Goal: Transaction & Acquisition: Purchase product/service

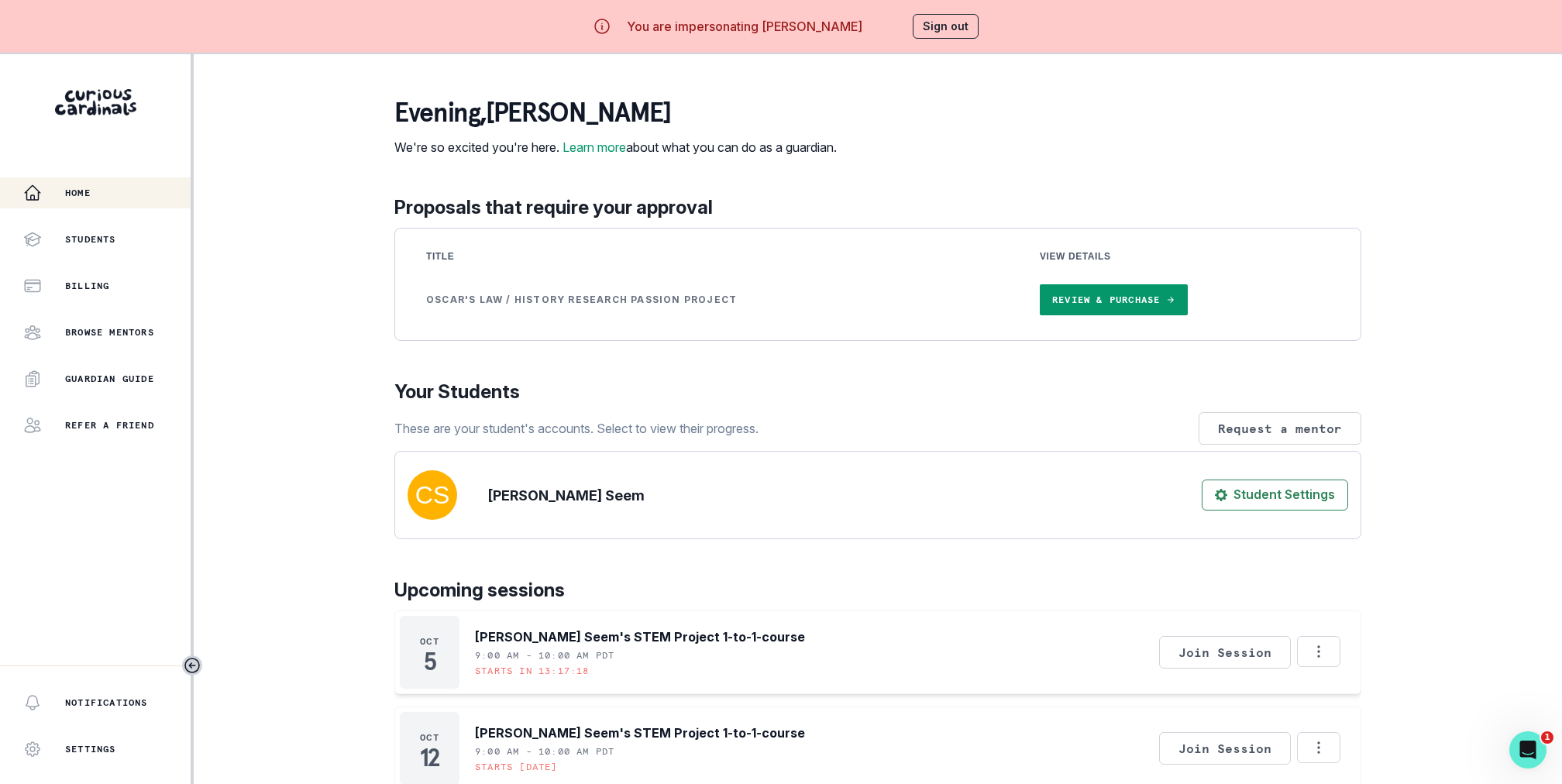
click at [1153, 315] on link "Review & Purchase" at bounding box center [1114, 299] width 148 height 31
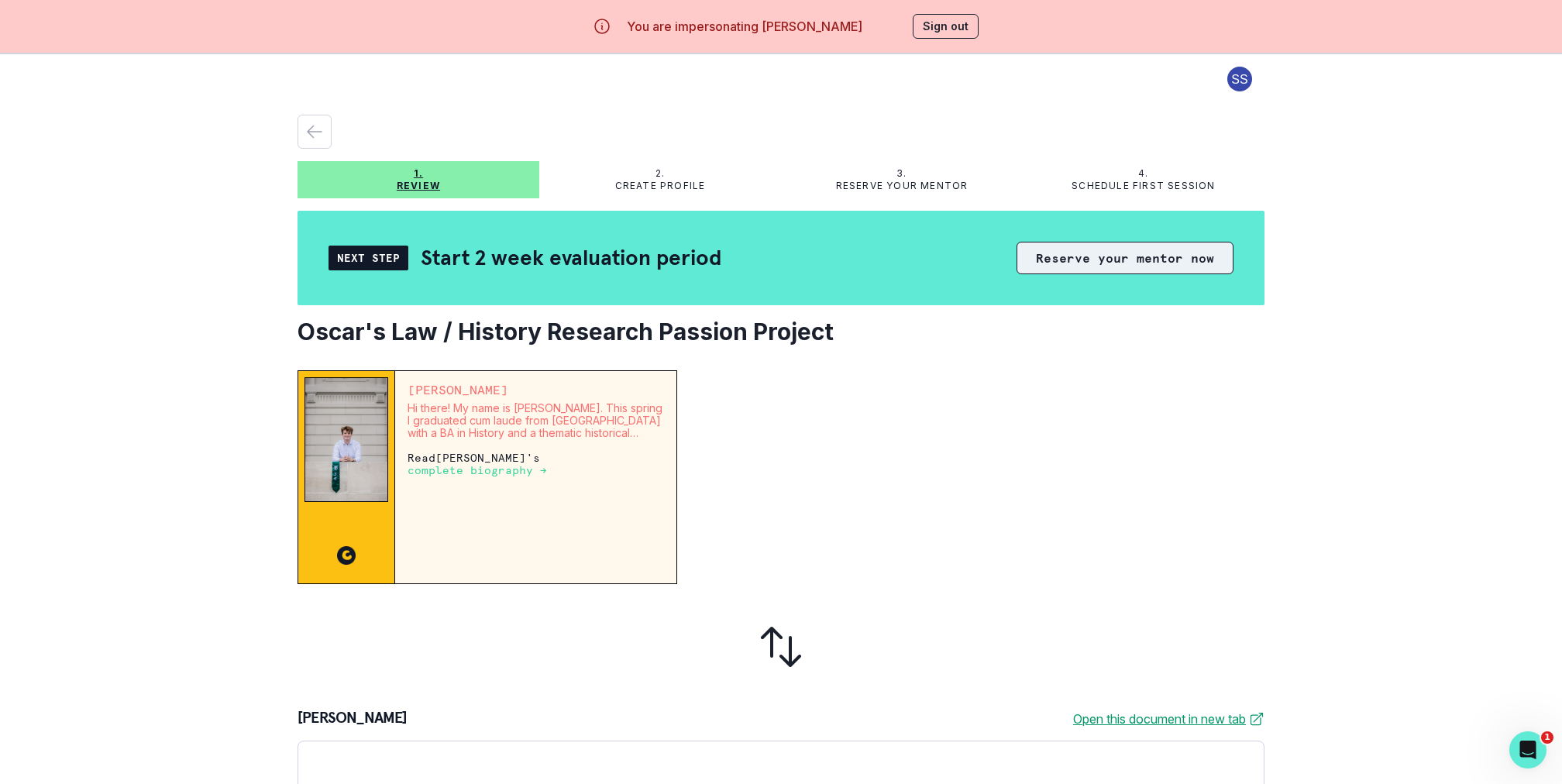
click at [1094, 273] on button "Reserve your mentor now" at bounding box center [1124, 257] width 217 height 32
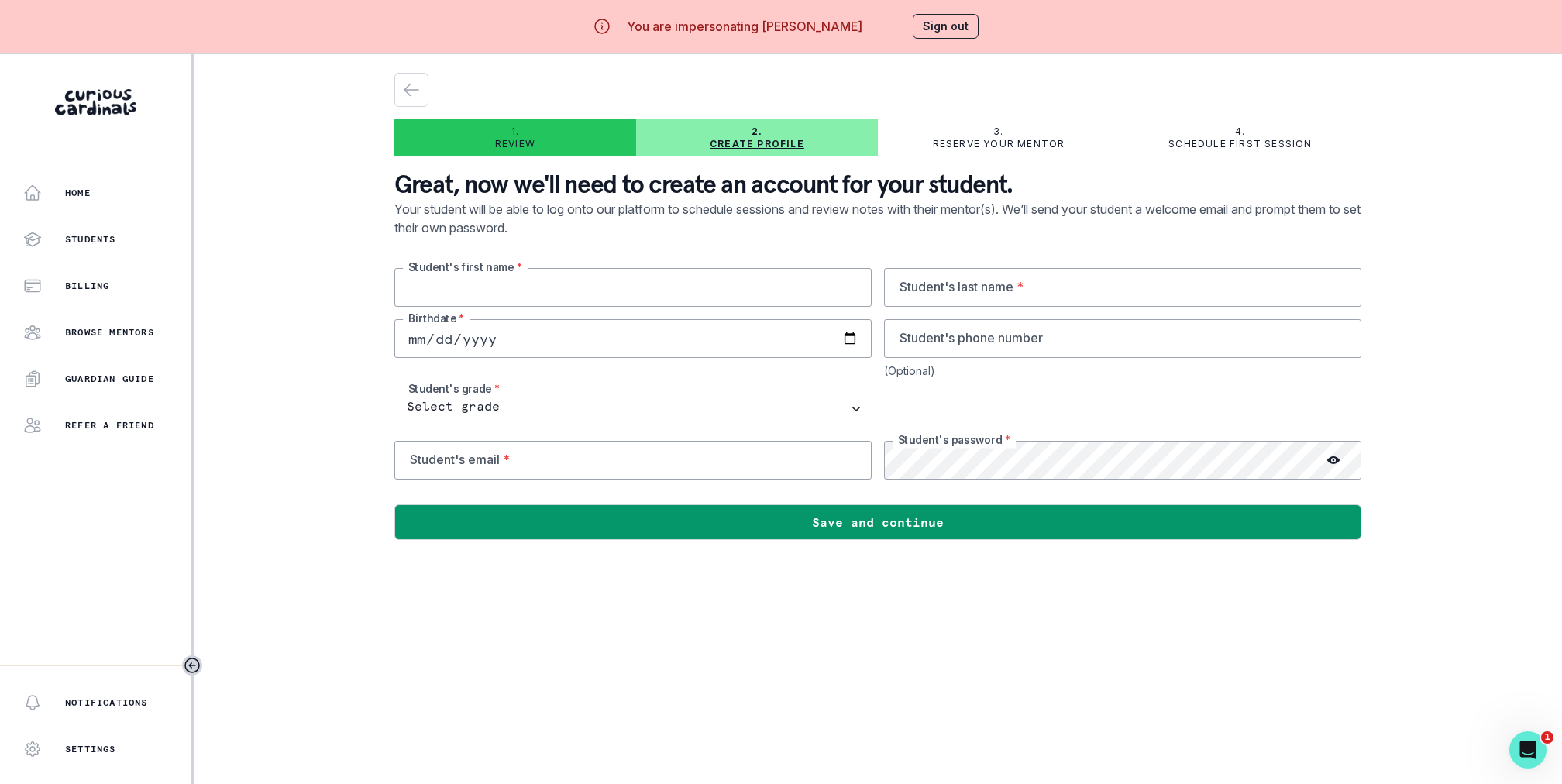
click at [686, 285] on input "text" at bounding box center [633, 287] width 477 height 39
type input "Oscar"
click at [416, 82] on icon "button" at bounding box center [412, 90] width 19 height 19
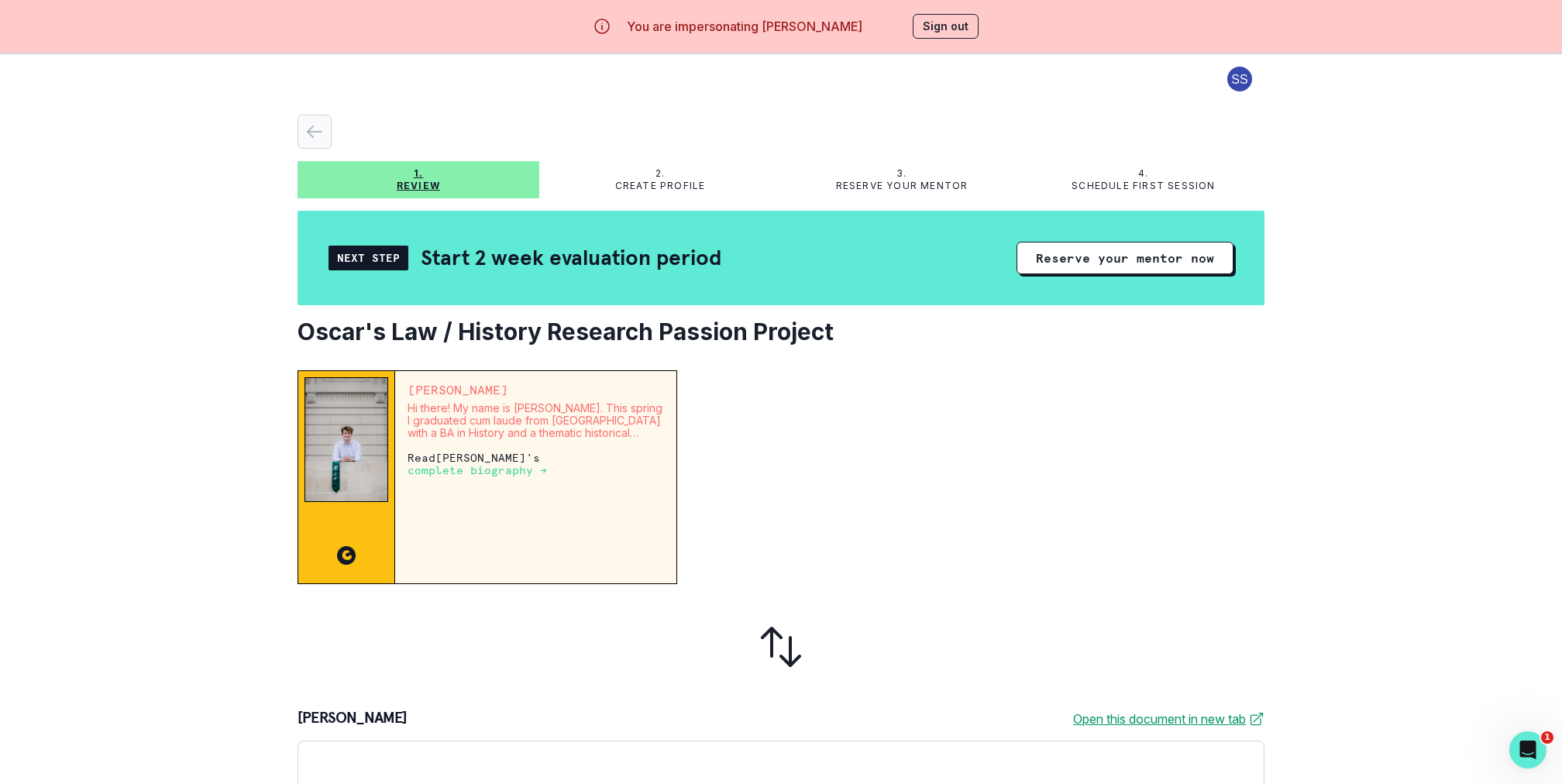
click at [328, 139] on div "button" at bounding box center [314, 132] width 32 height 19
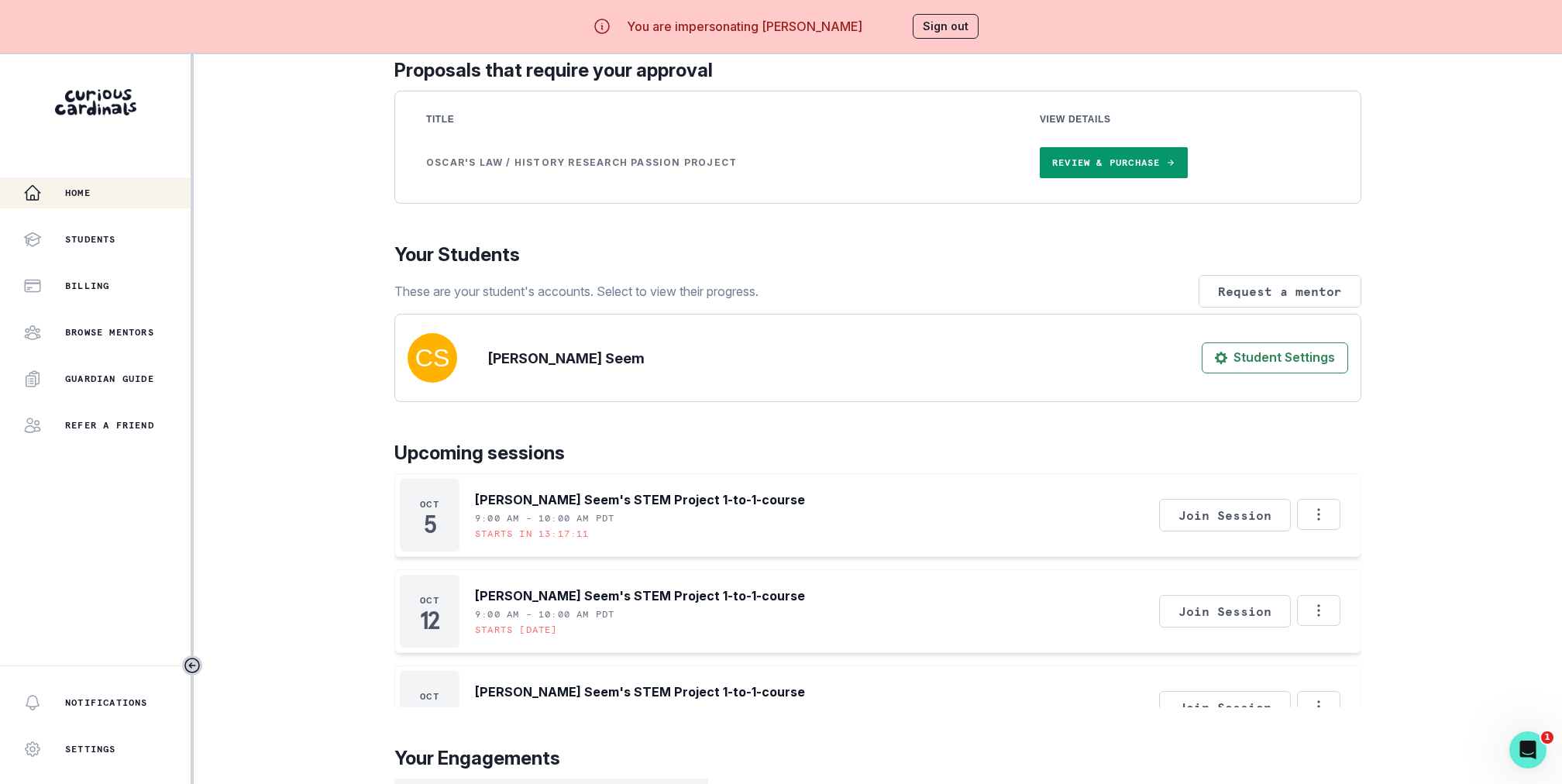
scroll to position [177, 0]
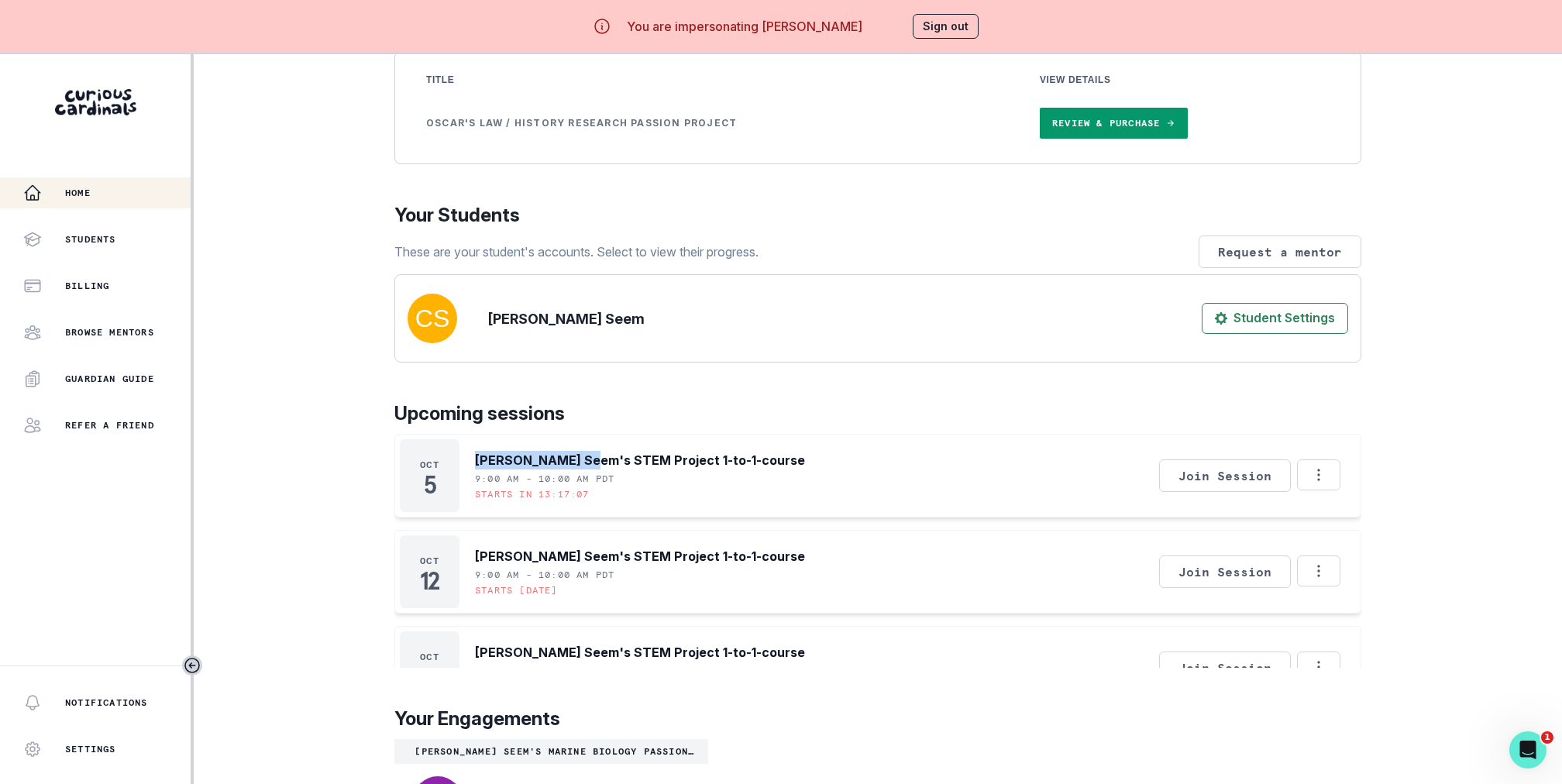
drag, startPoint x: 475, startPoint y: 478, endPoint x: 580, endPoint y: 478, distance: 105.0
click at [580, 469] on p "Cassia Dyer Seem's STEM Project 1-to-1-course" at bounding box center [640, 461] width 330 height 19
copy p "Cassia Dyer Seem"
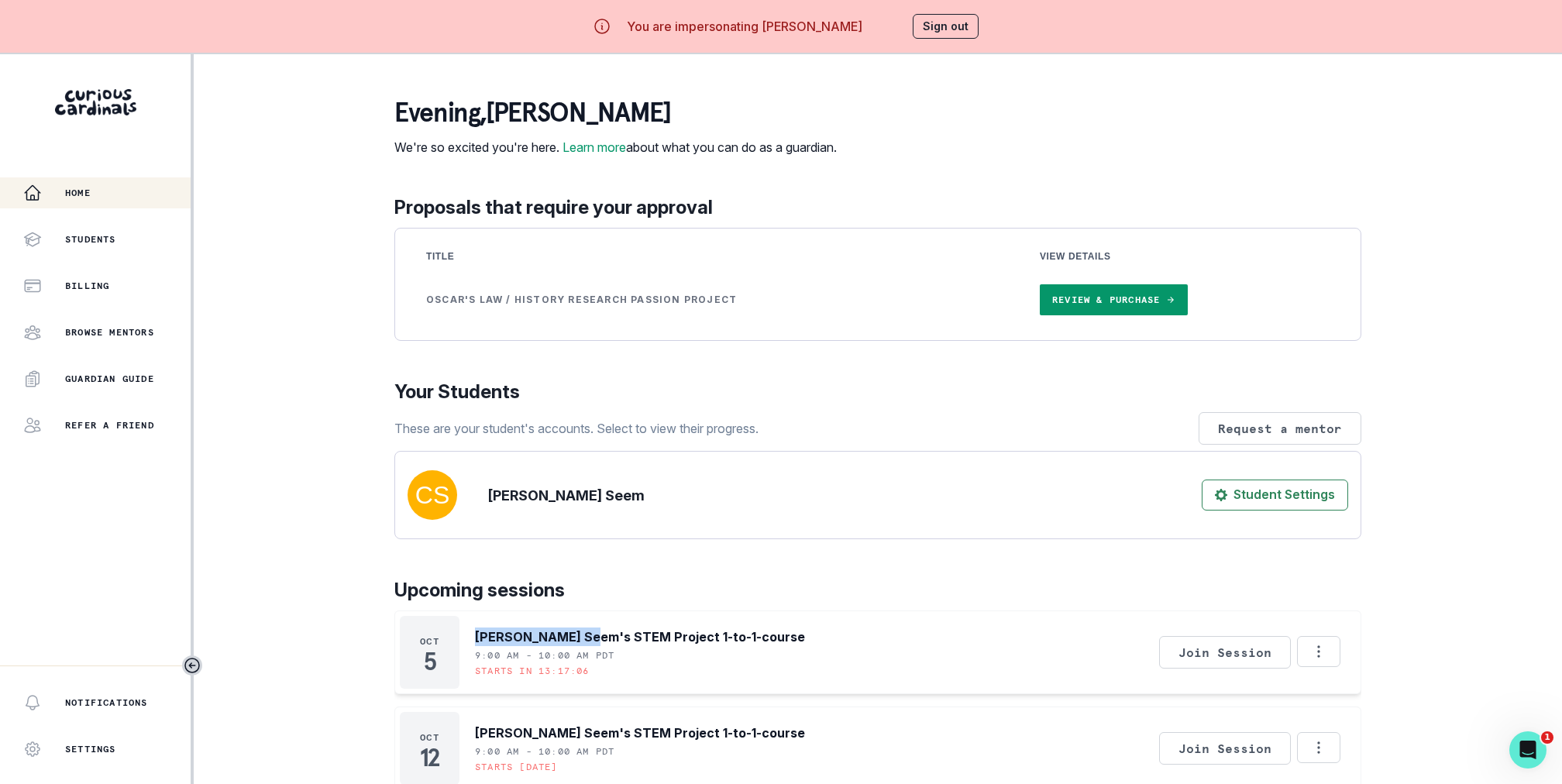
click at [1114, 315] on link "Review & Purchase" at bounding box center [1114, 299] width 148 height 31
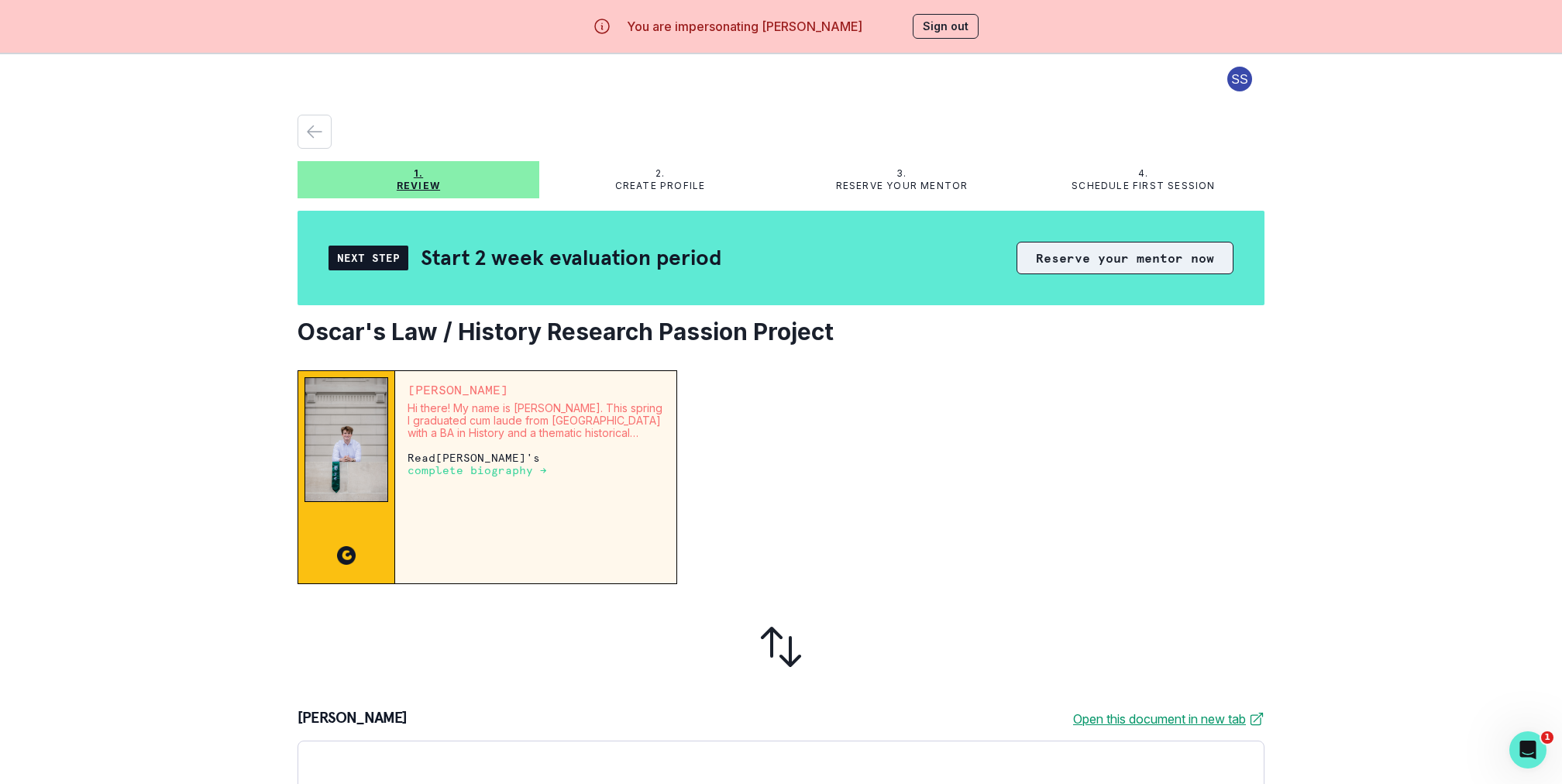
click at [1116, 268] on button "Reserve your mentor now" at bounding box center [1124, 257] width 217 height 32
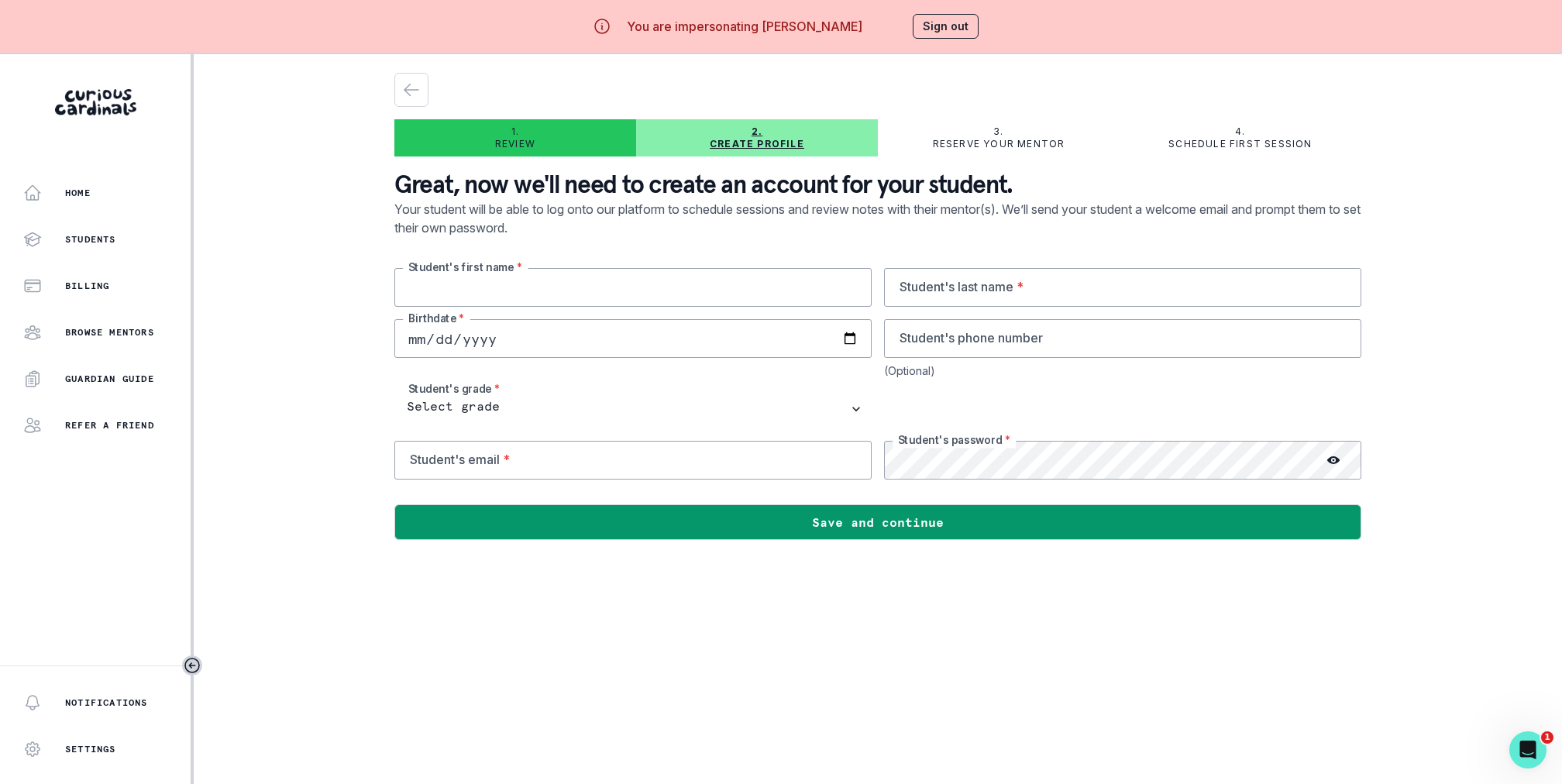
click at [540, 290] on input "text" at bounding box center [633, 287] width 477 height 39
type input "Oscar"
click at [974, 286] on input "text" at bounding box center [1123, 287] width 477 height 39
type input "Hero Seem"
click at [897, 256] on p "Your student will be able to log onto our platform to schedule sessions and rev…" at bounding box center [878, 233] width 967 height 68
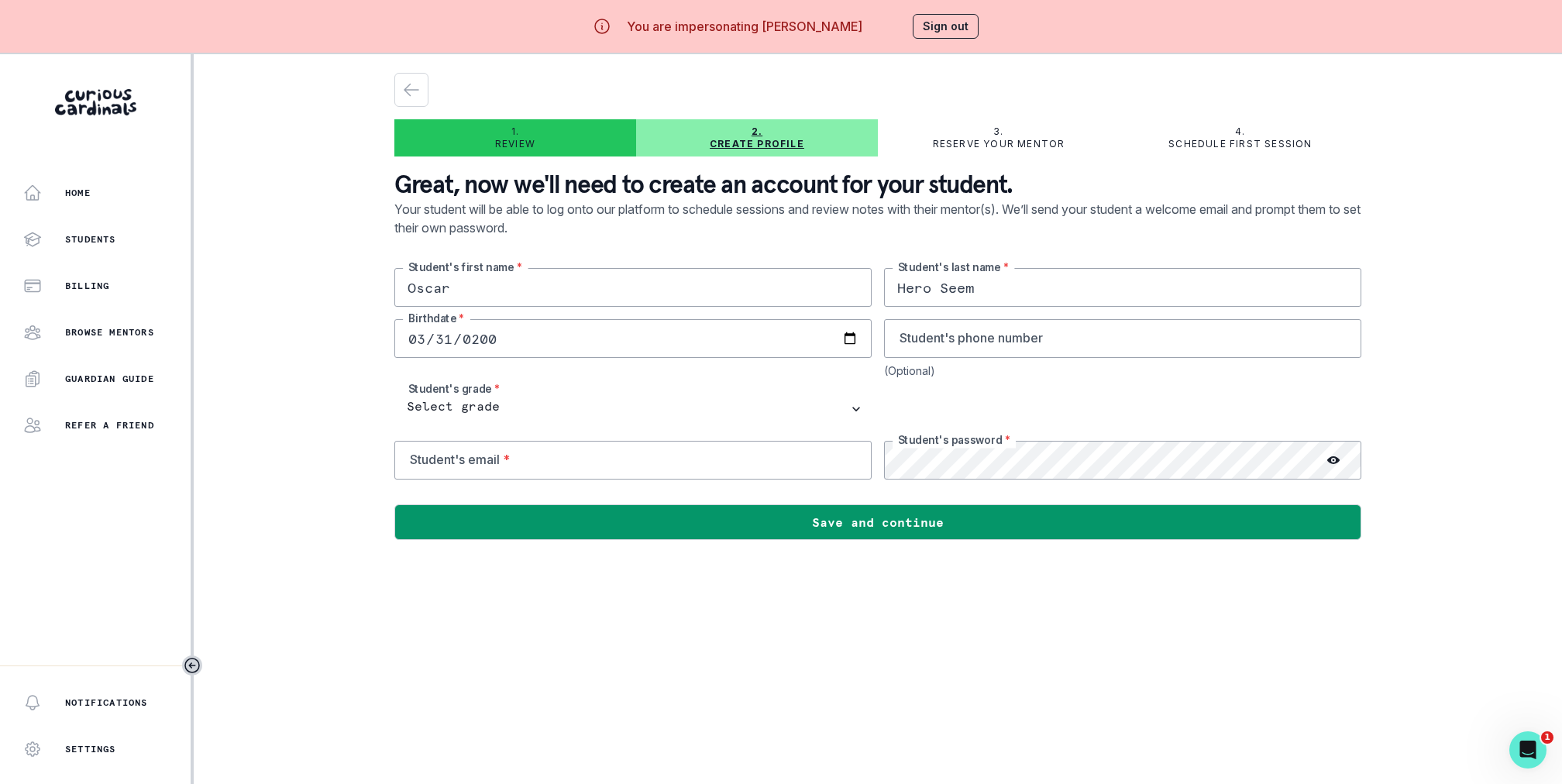
type input "2009-03-31"
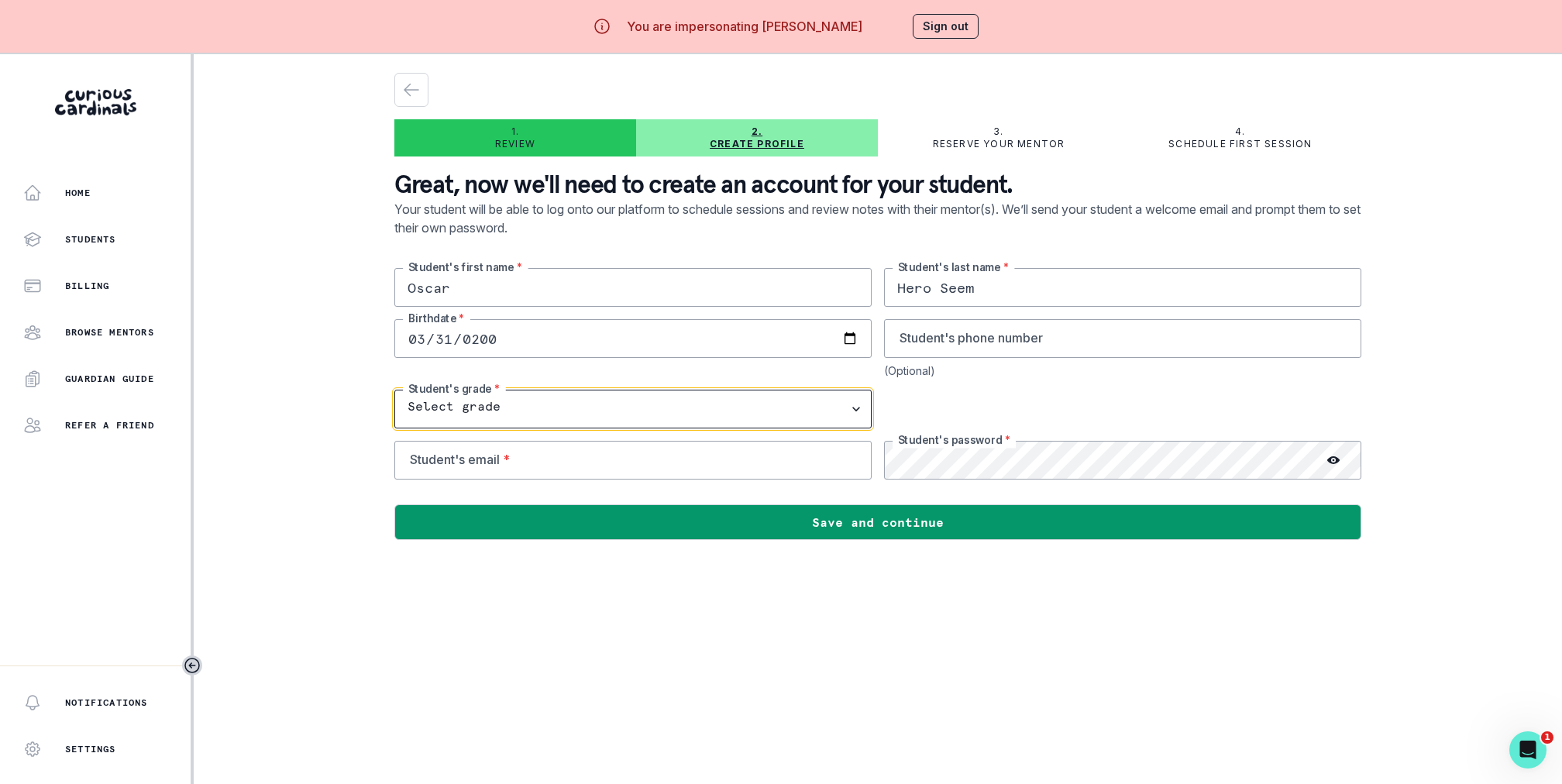
click at [454, 400] on select "Select grade 1st Grade 2nd Grade 3rd Grade 4th Grade 5th Grade 6th Grade 7th Gr…" at bounding box center [633, 409] width 477 height 39
click at [520, 398] on select "Select grade 1st Grade 2nd Grade 3rd Grade 4th Grade 5th Grade 6th Grade 7th Gr…" at bounding box center [633, 409] width 477 height 39
select select "11th Grade"
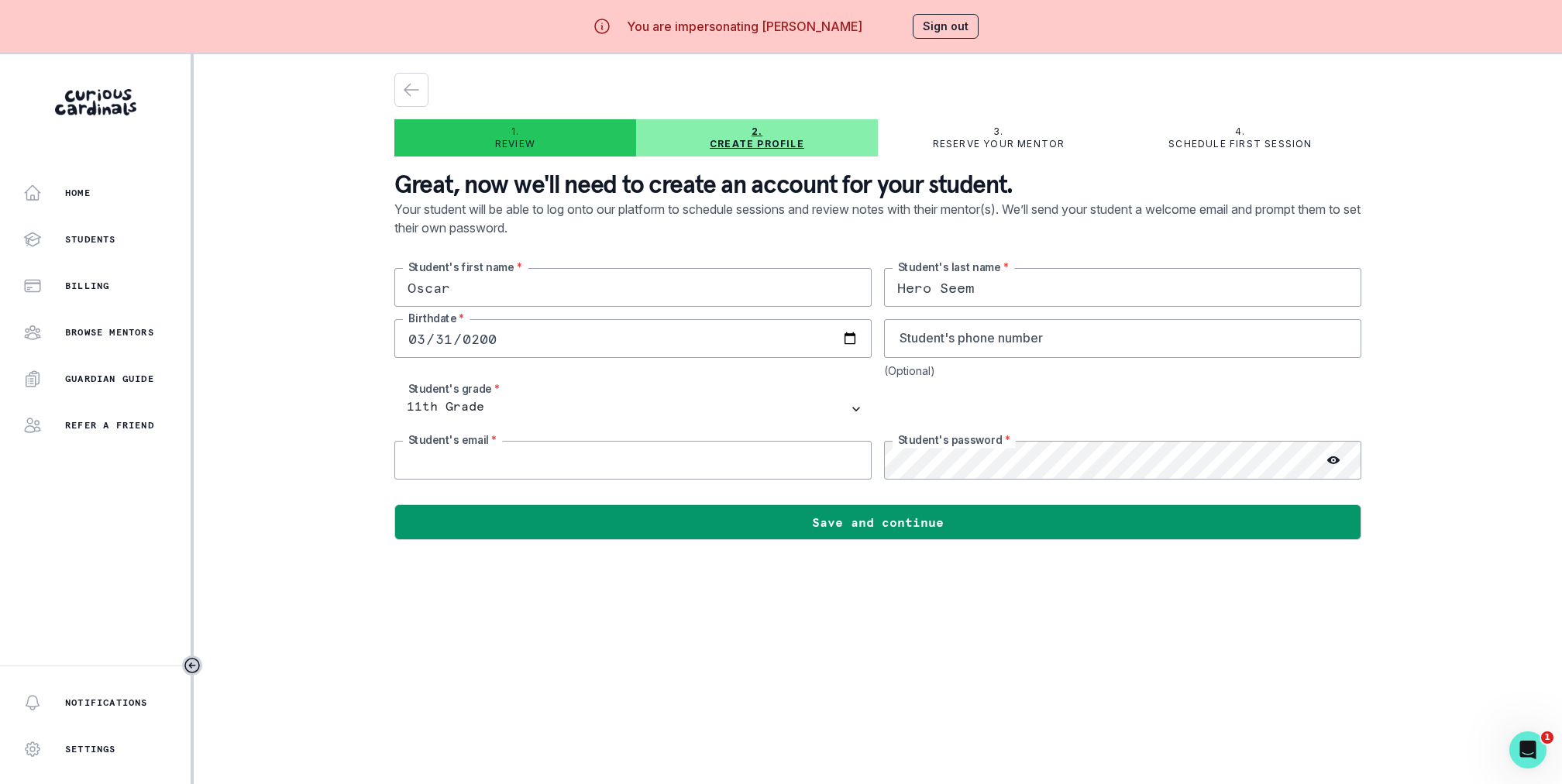
click at [501, 463] on input "email" at bounding box center [633, 460] width 477 height 39
type input "oscar.heroseem@curiouscardinals.com"
click at [1024, 590] on main "1. Review 2. Create profile 3. Reserve your mentor 4. Schedule first session Gr…" at bounding box center [877, 446] width 992 height 784
click at [1334, 461] on icon at bounding box center [1333, 460] width 13 height 8
click at [1334, 460] on icon at bounding box center [1333, 460] width 13 height 13
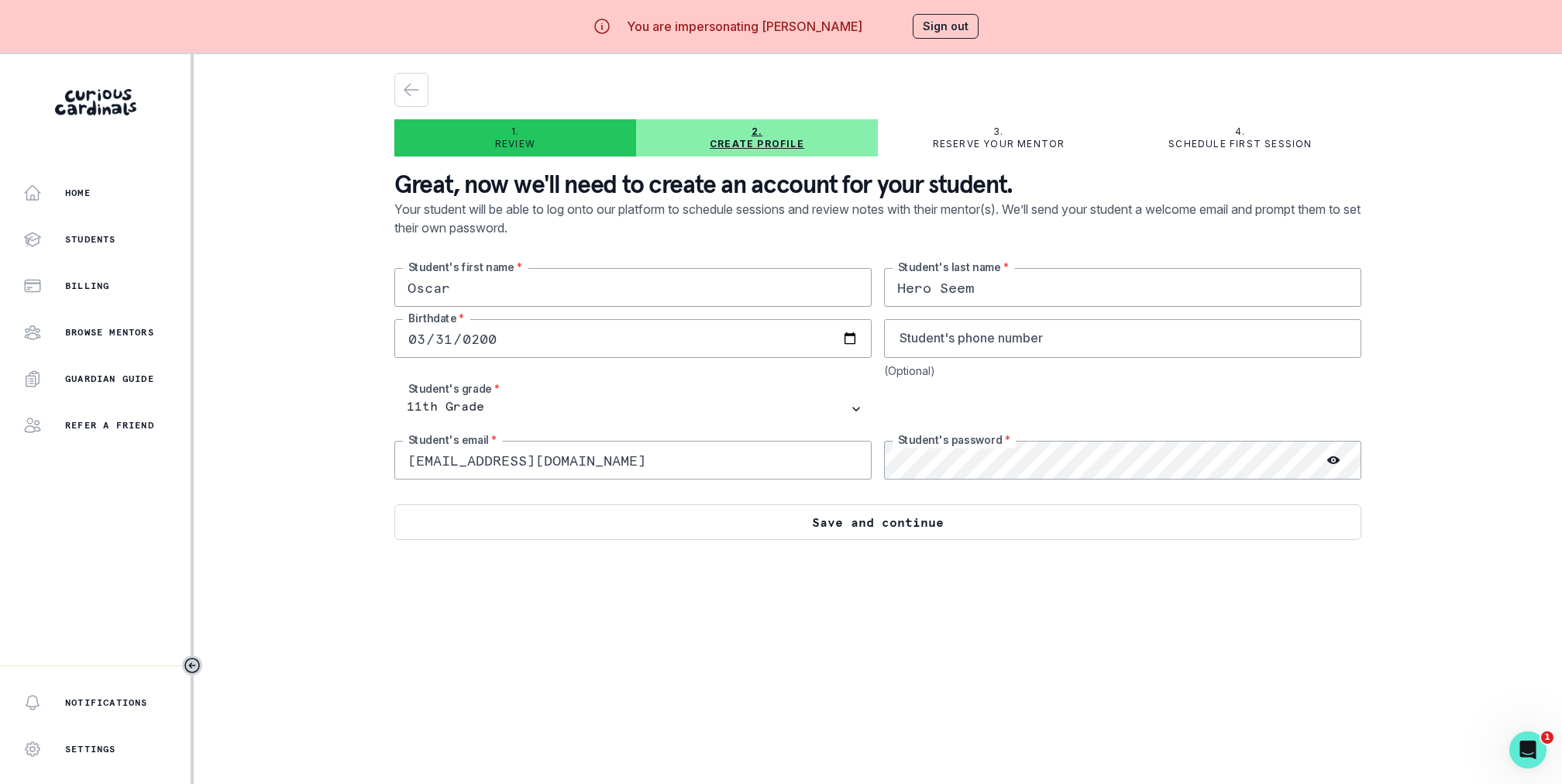
click at [1102, 532] on button "Save and continue" at bounding box center [878, 521] width 967 height 35
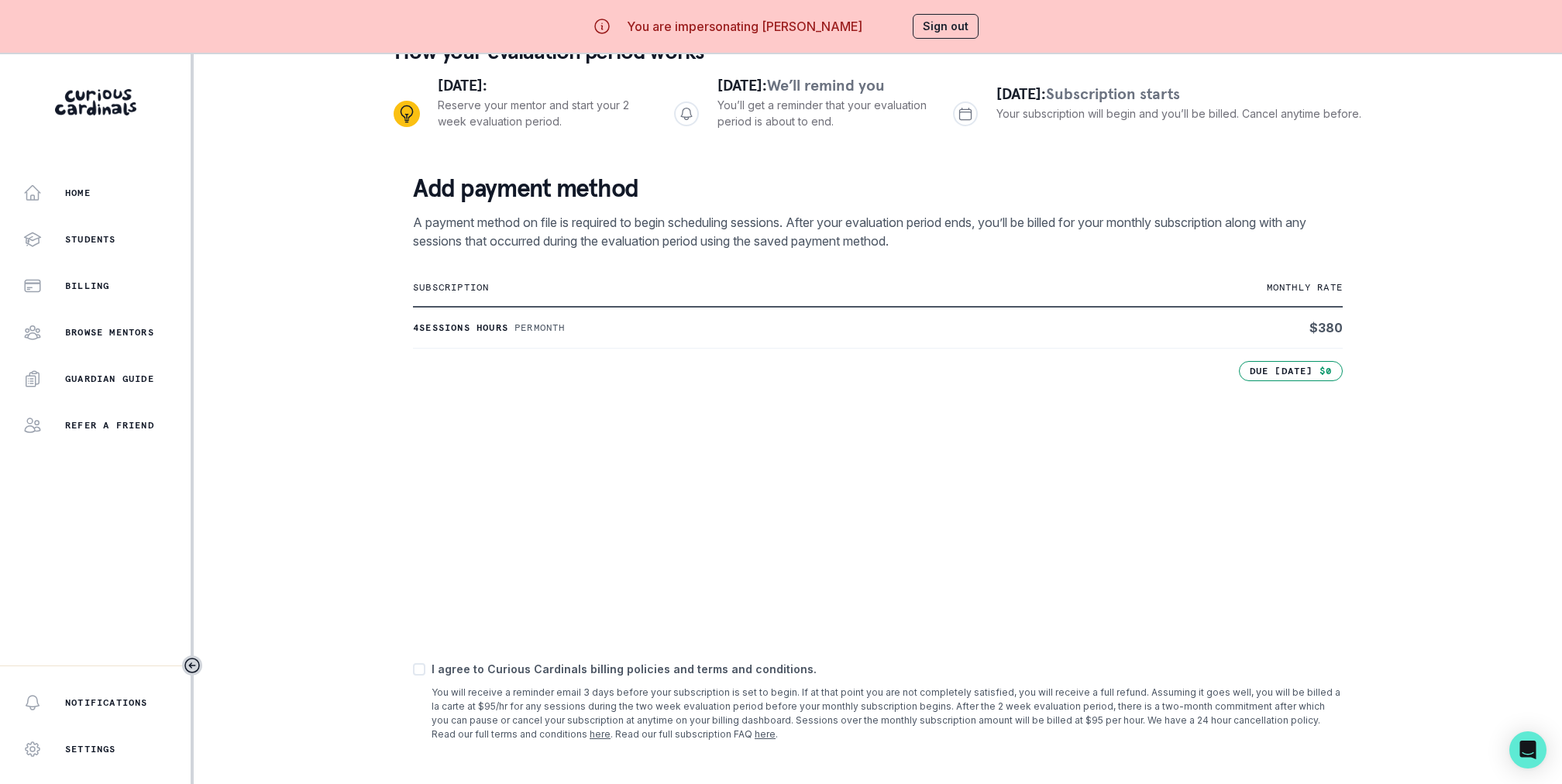
scroll to position [54, 0]
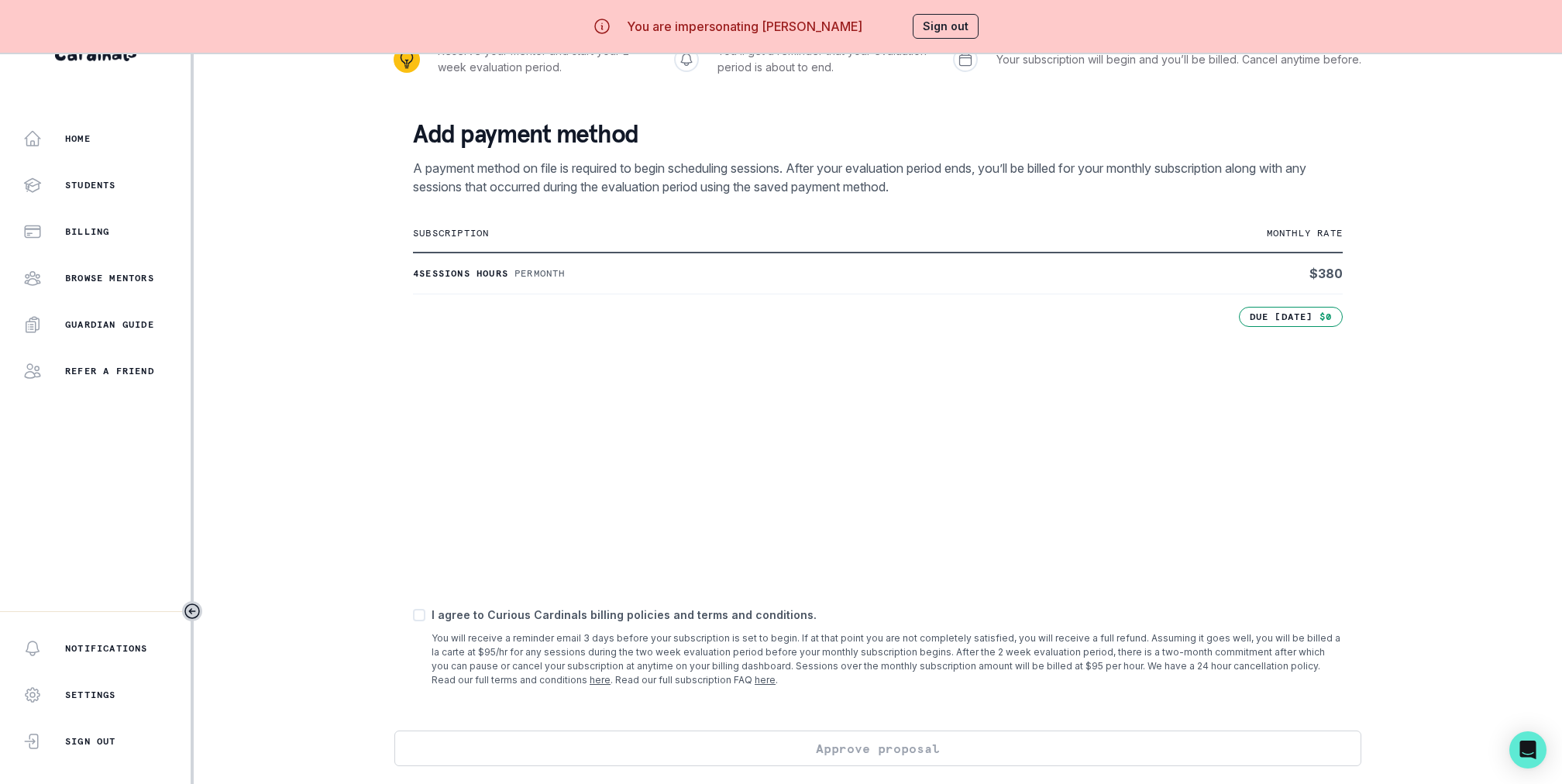
click at [912, 288] on td "4 sessions hours Per month" at bounding box center [723, 273] width 620 height 42
click at [424, 615] on span at bounding box center [419, 615] width 13 height 13
click at [413, 615] on input "checkbox" at bounding box center [412, 615] width 1 height 1
checkbox input "true"
click at [627, 747] on button "Approve proposal" at bounding box center [878, 748] width 967 height 35
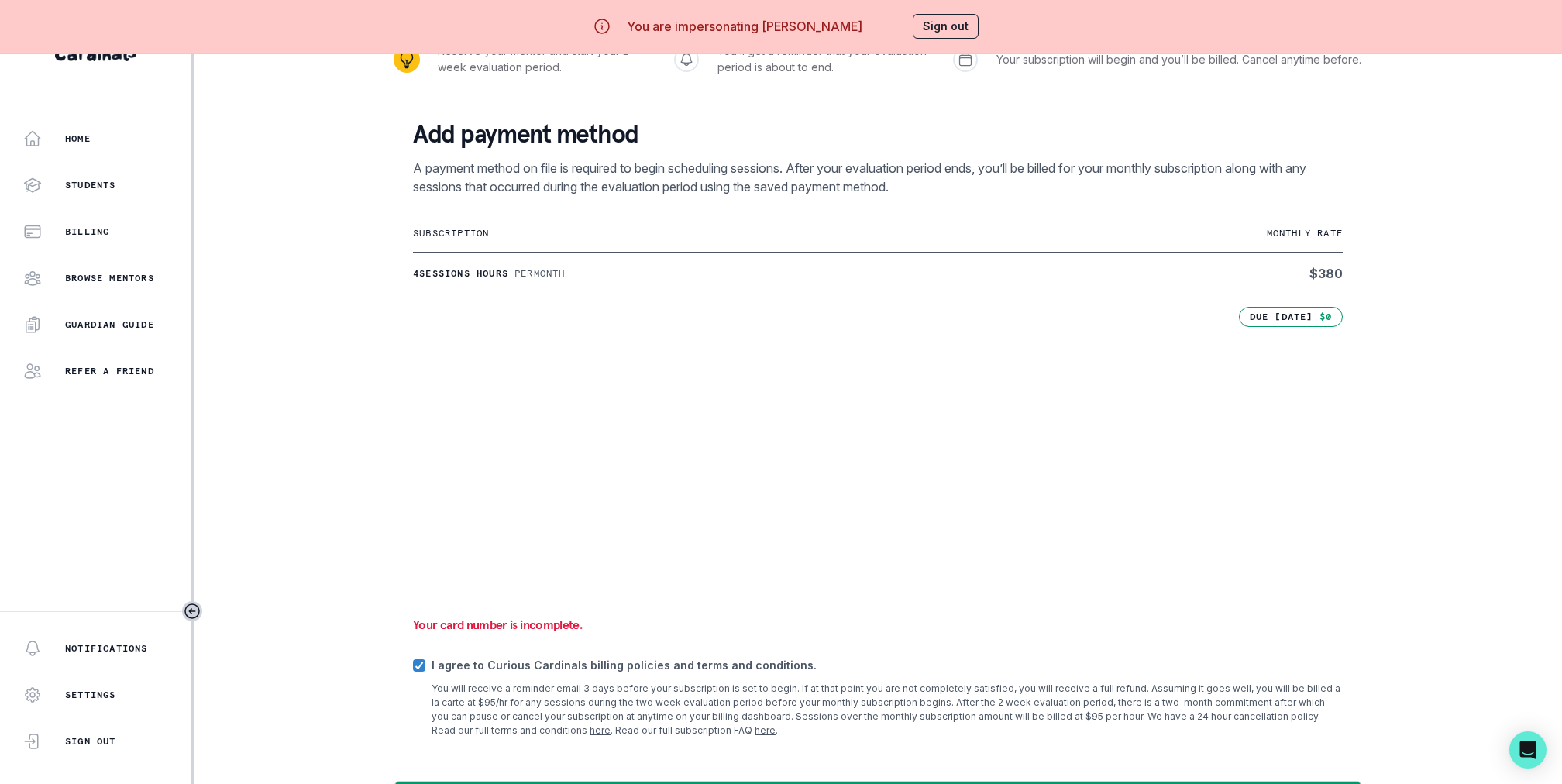
click at [792, 271] on div "4 sessions hours Per month" at bounding box center [723, 274] width 620 height 13
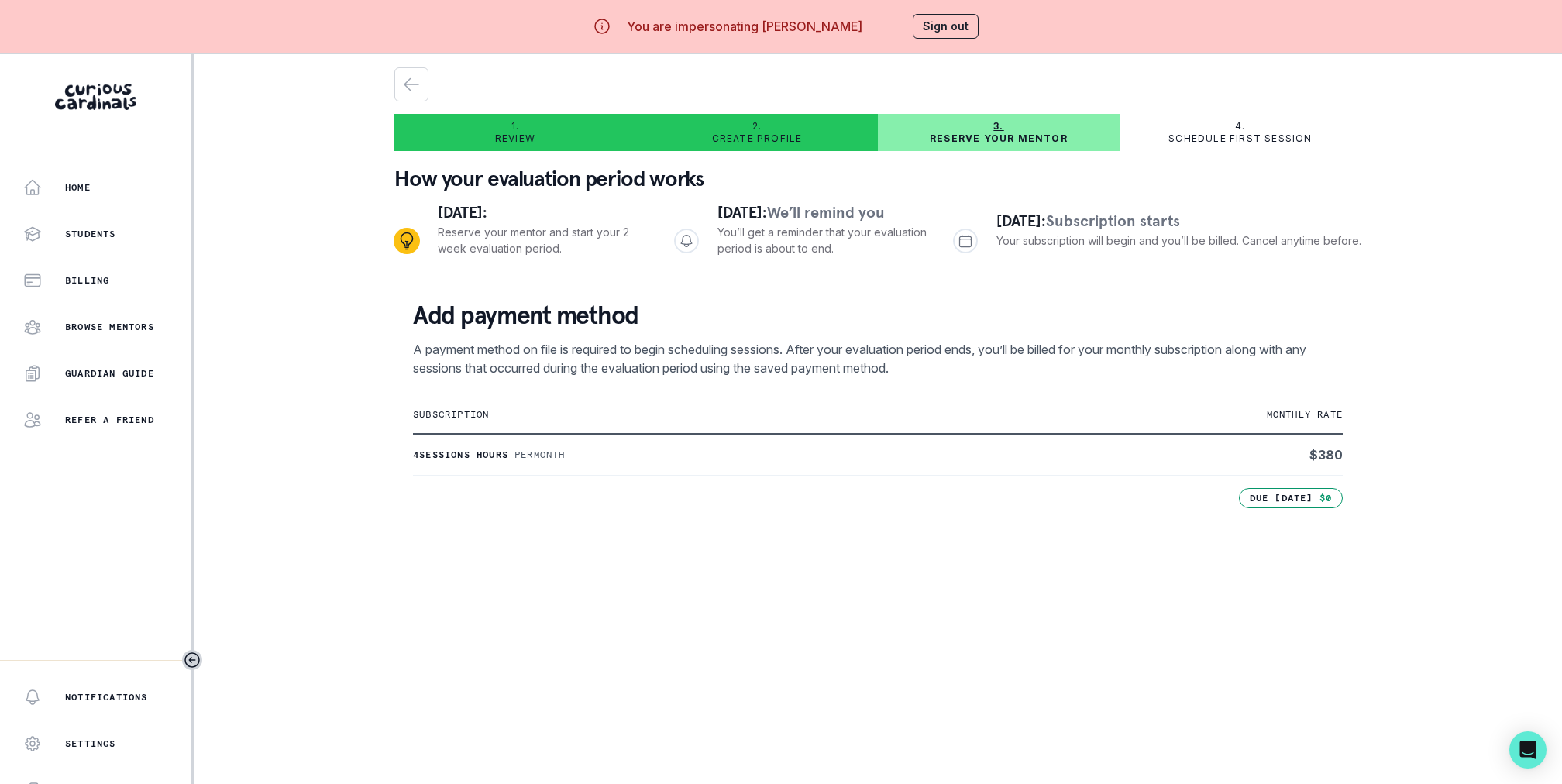
scroll to position [0, 0]
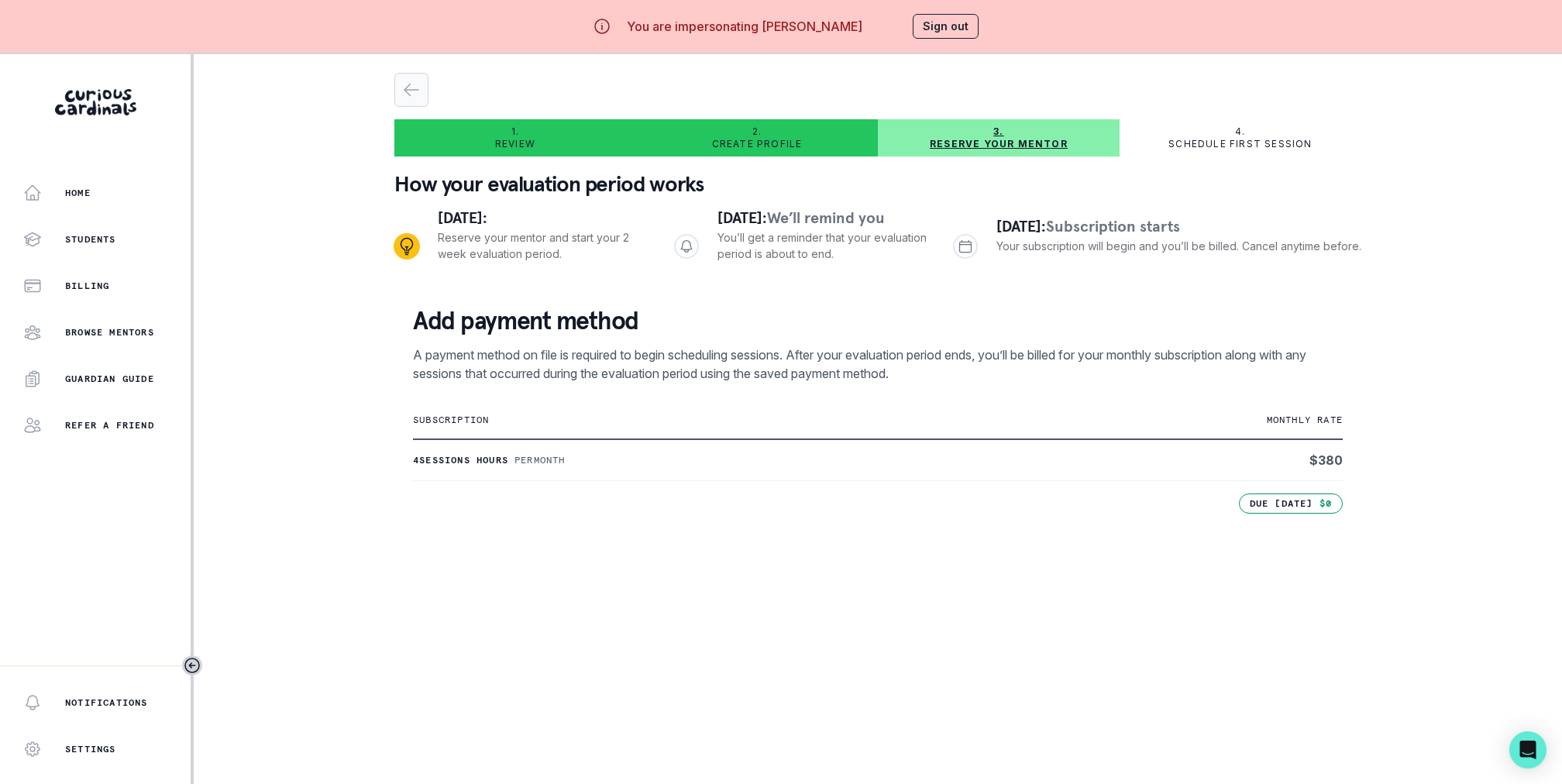
click at [424, 81] on div "button" at bounding box center [411, 90] width 32 height 19
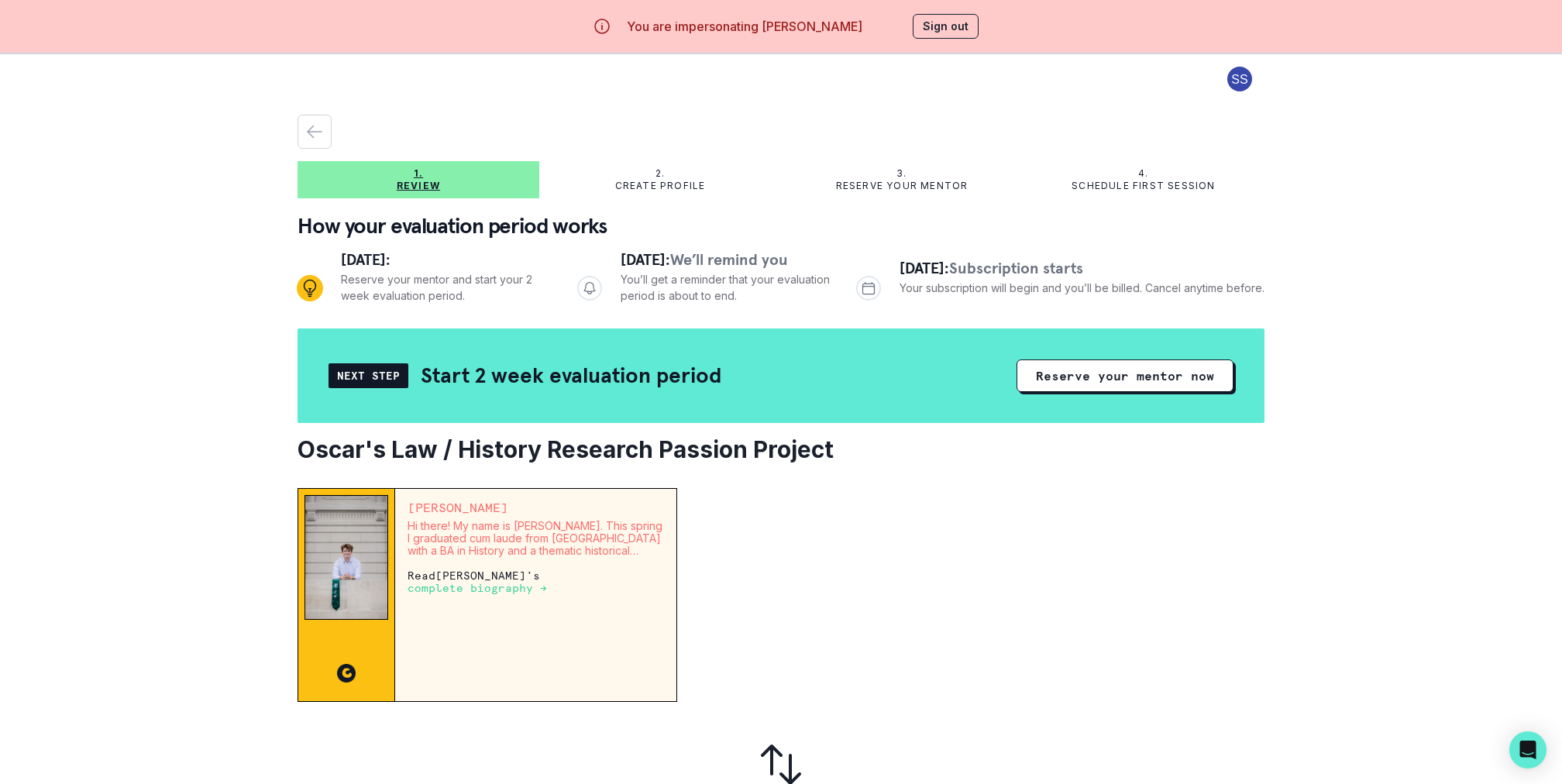
click at [917, 24] on button "Sign out" at bounding box center [945, 26] width 65 height 24
